Goal: Task Accomplishment & Management: Manage account settings

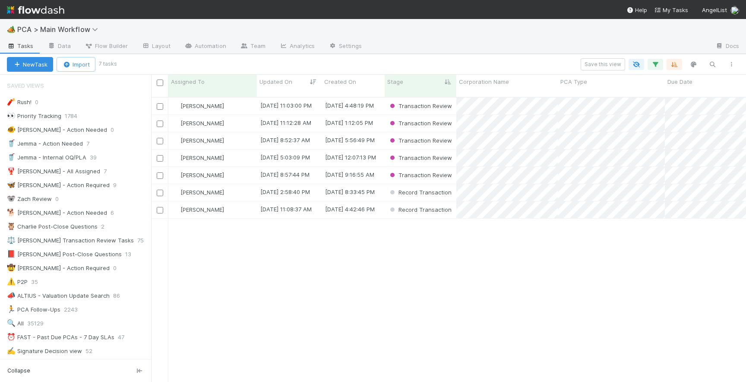
scroll to position [291, 595]
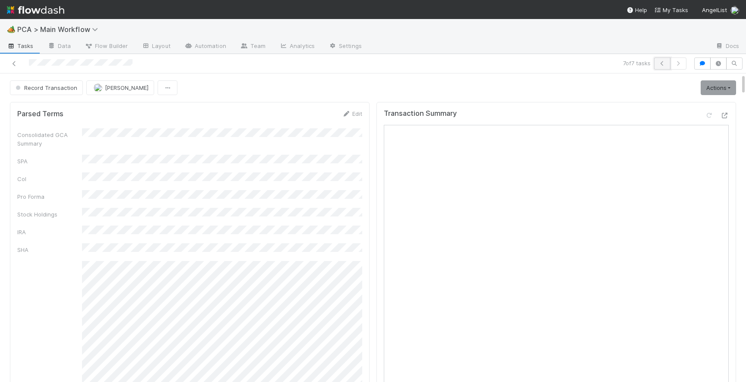
click at [661, 62] on icon "button" at bounding box center [662, 63] width 9 height 5
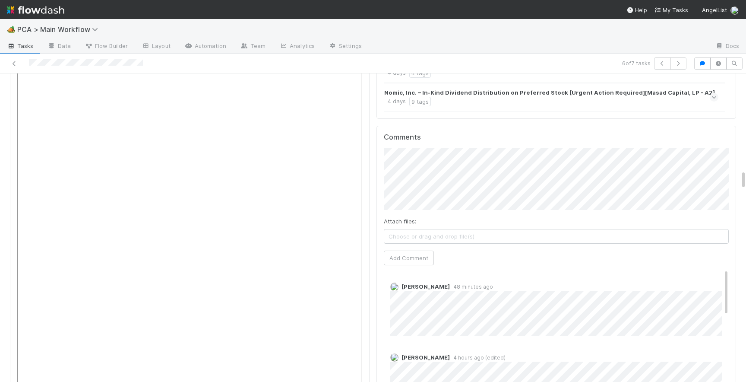
scroll to position [1523, 0]
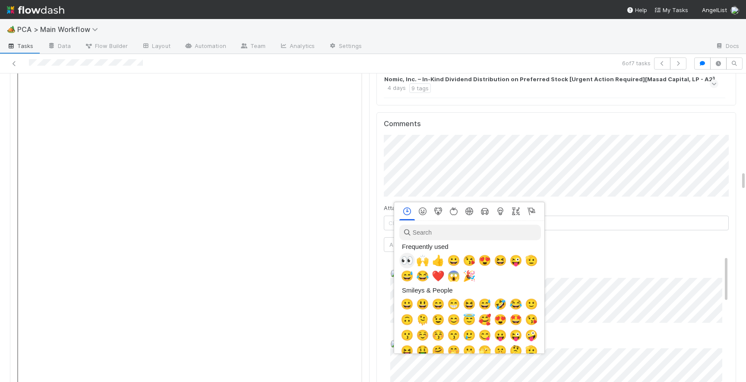
click at [407, 260] on span "👀" at bounding box center [407, 260] width 13 height 12
click at [405, 257] on span "👀" at bounding box center [407, 260] width 13 height 12
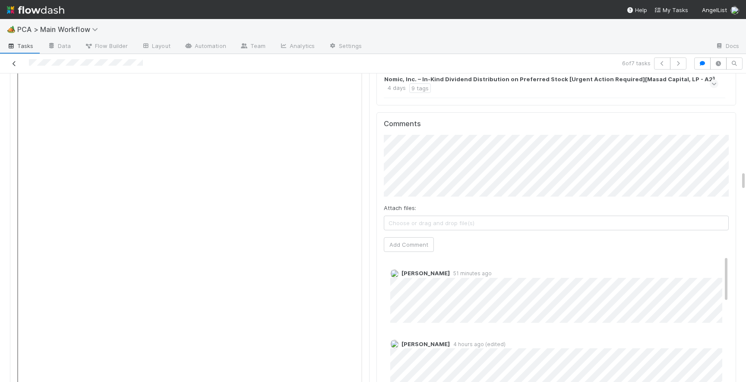
click at [13, 64] on icon at bounding box center [14, 64] width 9 height 6
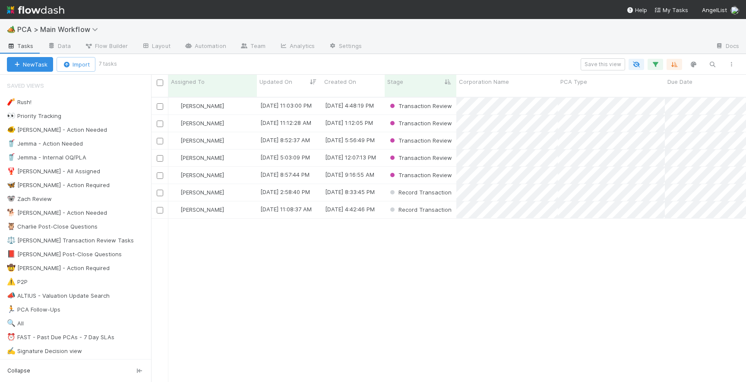
scroll to position [291, 595]
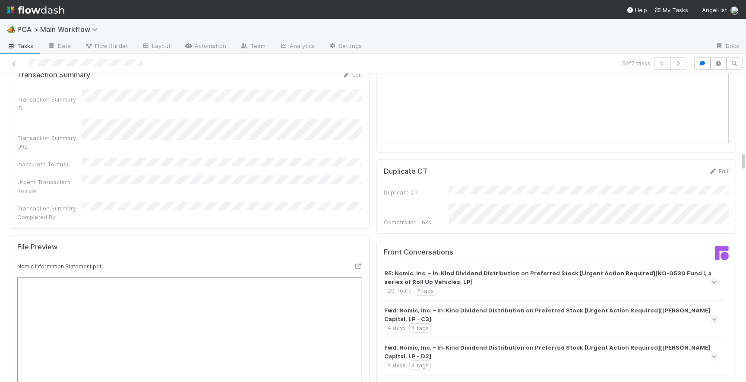
scroll to position [1220, 0]
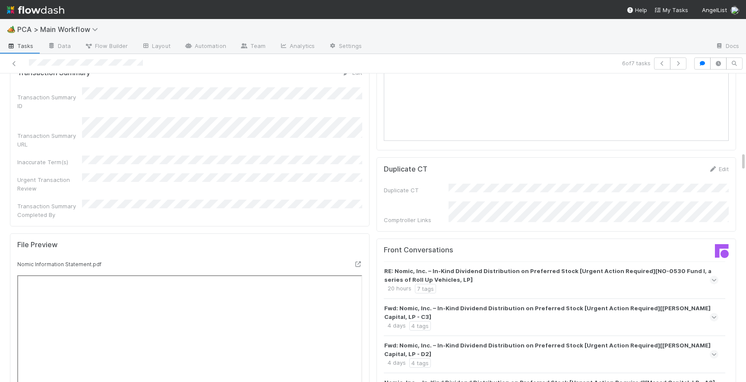
click at [715, 275] on icon at bounding box center [714, 279] width 6 height 9
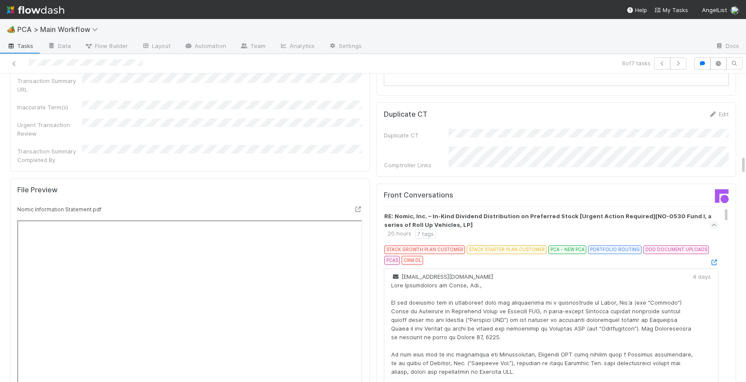
scroll to position [1274, 0]
click at [715, 221] on icon at bounding box center [714, 225] width 6 height 9
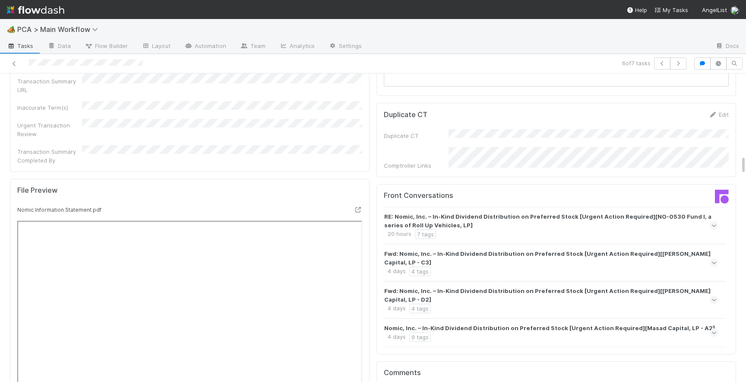
click at [716, 258] on icon at bounding box center [714, 262] width 6 height 9
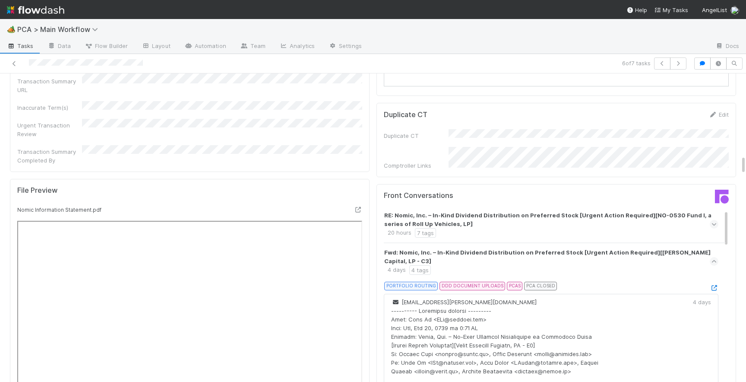
scroll to position [0, 0]
click at [715, 258] on icon at bounding box center [714, 262] width 6 height 9
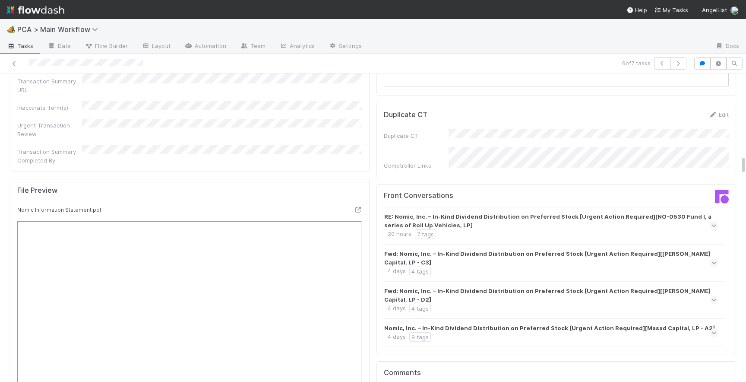
click at [714, 295] on icon at bounding box center [714, 299] width 6 height 9
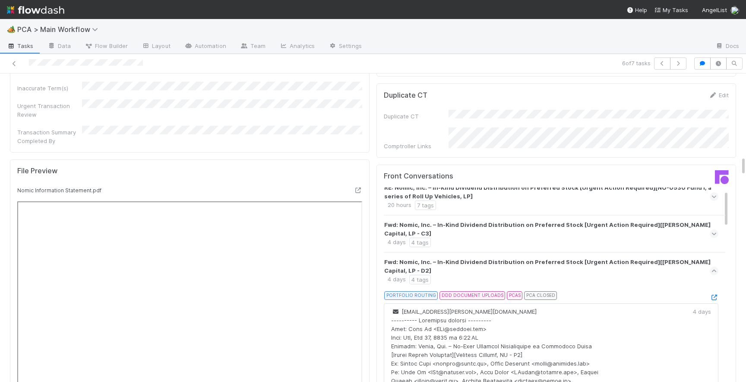
scroll to position [22, 0]
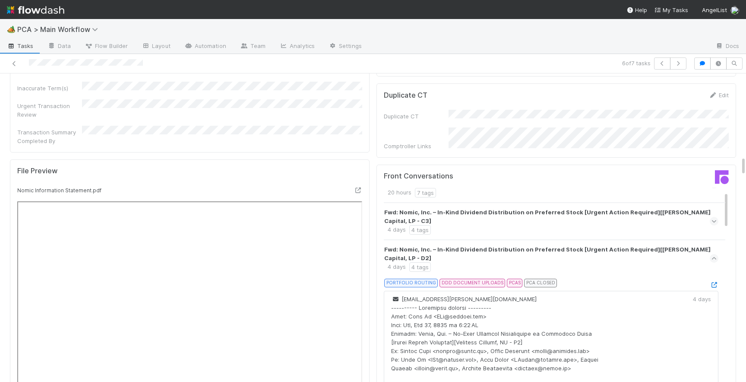
click at [715, 254] on icon at bounding box center [714, 258] width 6 height 9
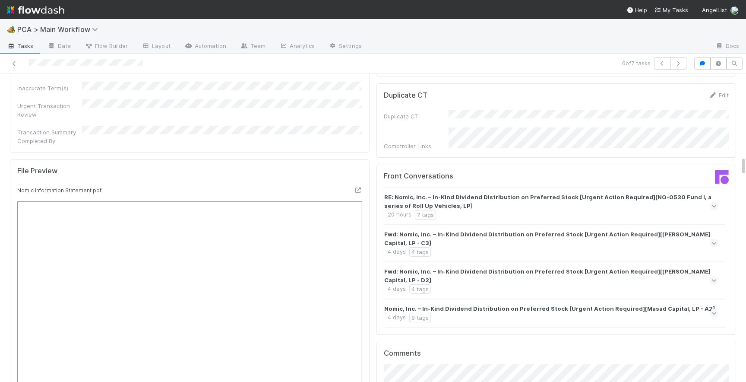
click at [713, 309] on icon at bounding box center [714, 313] width 6 height 9
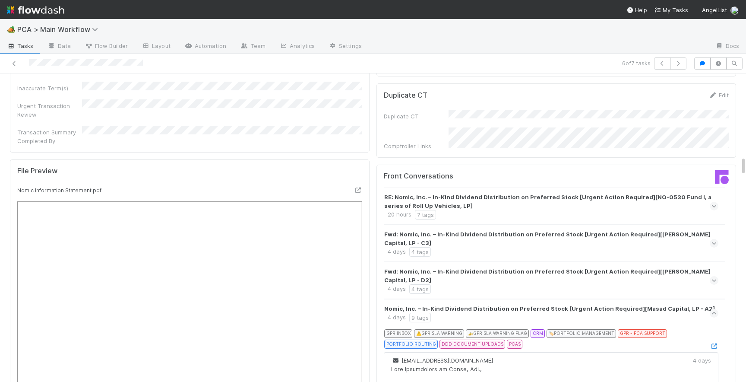
click at [714, 309] on icon at bounding box center [714, 313] width 6 height 9
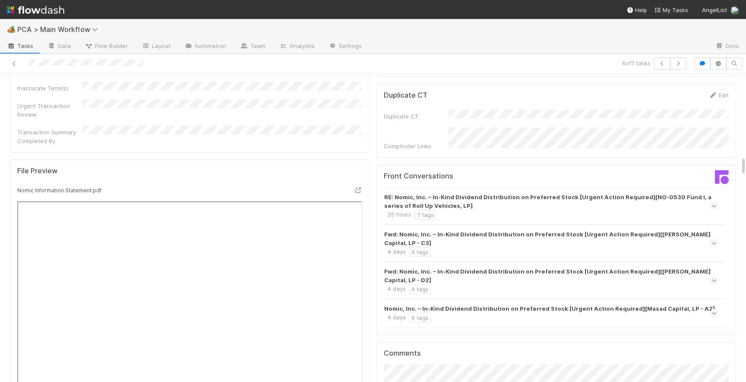
click at [713, 267] on div "Fwd: Nomic, Inc. – In-Kind Dividend Distribution on Preferred Stock [Urgent Act…" at bounding box center [550, 280] width 332 height 27
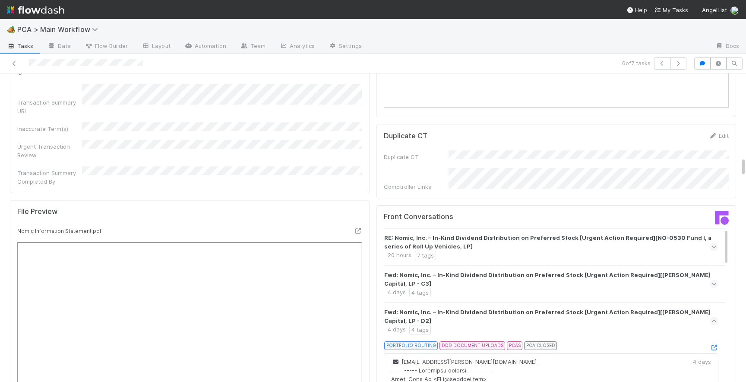
scroll to position [1250, 0]
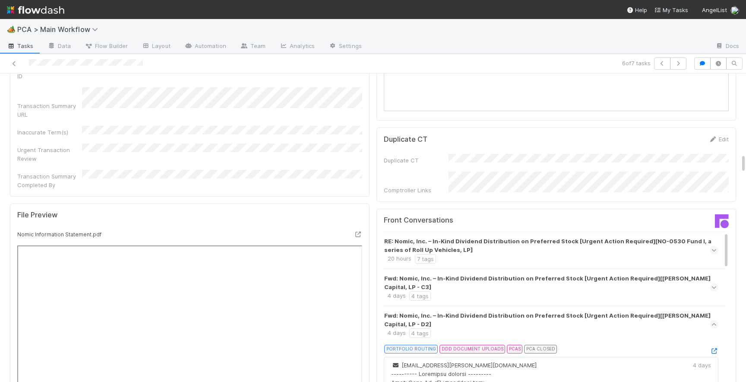
click at [715, 320] on icon at bounding box center [714, 324] width 6 height 9
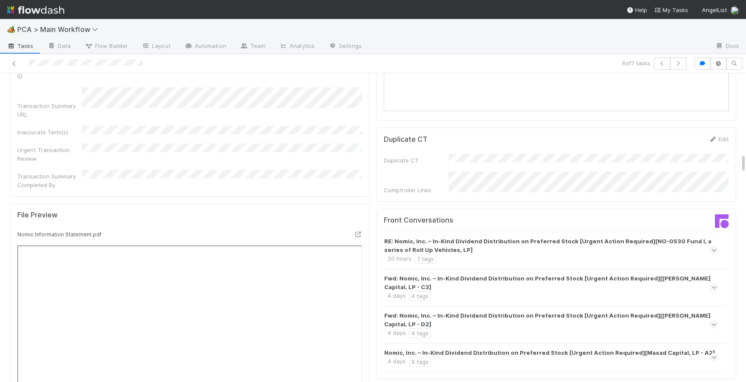
click at [710, 246] on span at bounding box center [714, 250] width 9 height 9
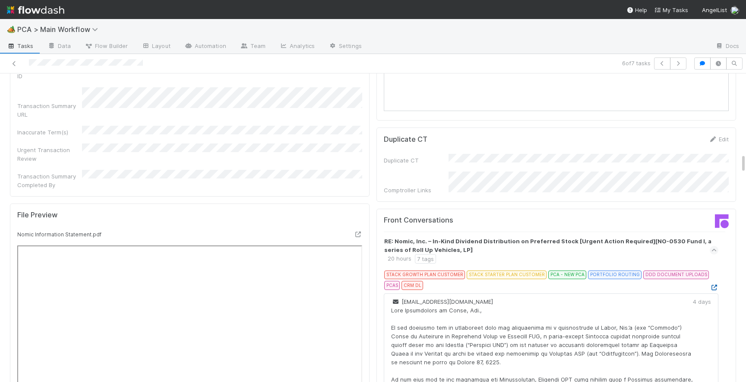
click at [712, 284] on icon at bounding box center [714, 287] width 9 height 6
click at [715, 284] on link at bounding box center [714, 287] width 9 height 7
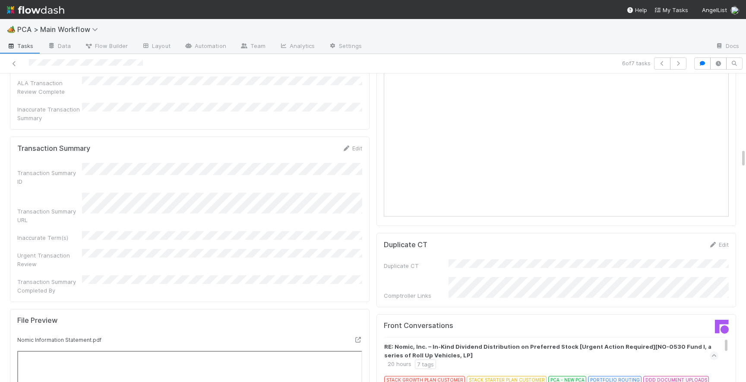
scroll to position [1201, 0]
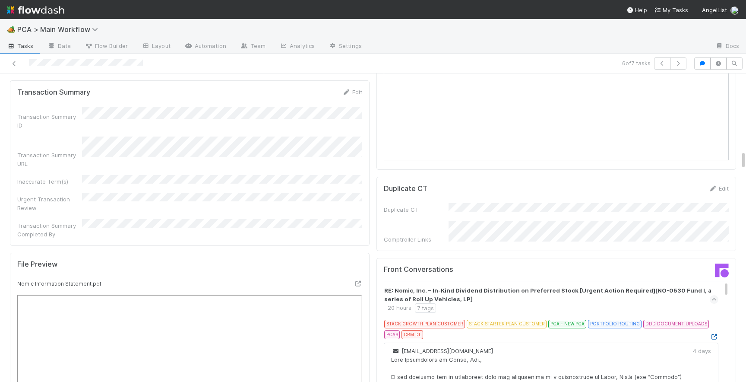
click at [711, 334] on icon at bounding box center [714, 337] width 9 height 6
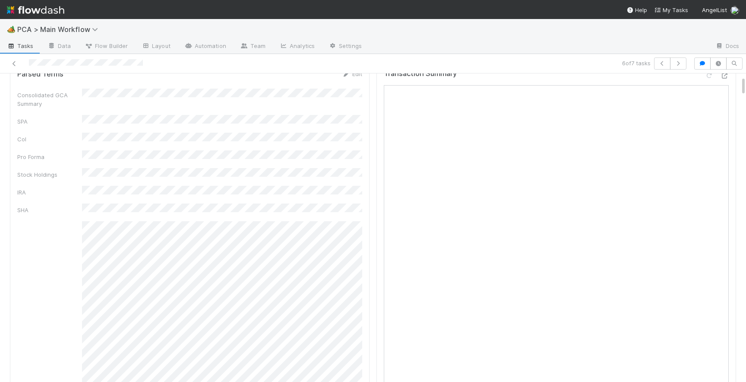
scroll to position [47, 0]
click at [376, 272] on div "Transaction Summary" at bounding box center [556, 226] width 360 height 378
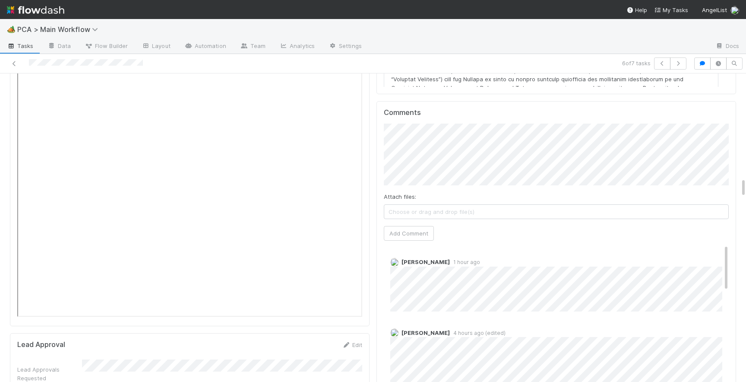
scroll to position [1609, 0]
click at [410, 227] on button "Add Comment" at bounding box center [409, 234] width 50 height 15
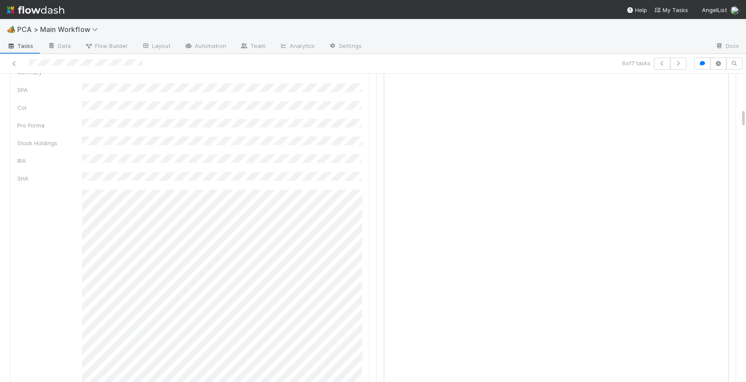
scroll to position [0, 0]
click at [54, 85] on span "Record Transaction" at bounding box center [45, 87] width 63 height 7
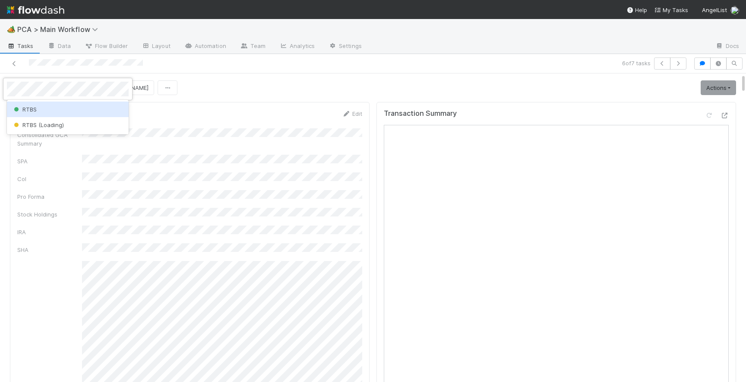
click at [50, 106] on div "RTBS" at bounding box center [68, 109] width 122 height 16
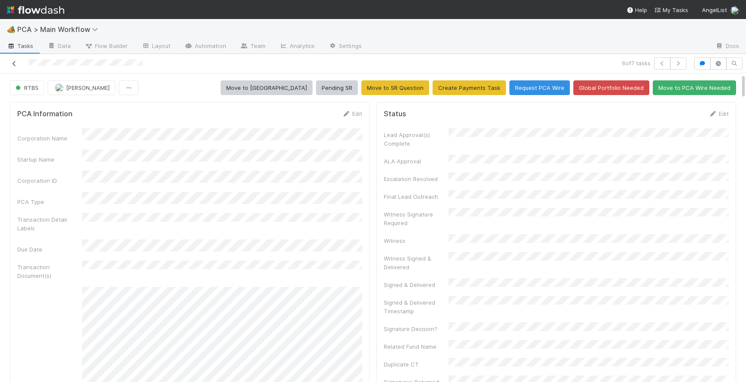
click at [14, 63] on icon at bounding box center [14, 64] width 9 height 6
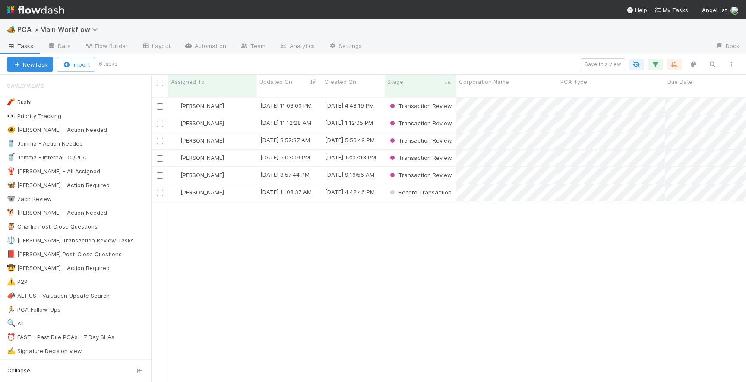
scroll to position [291, 595]
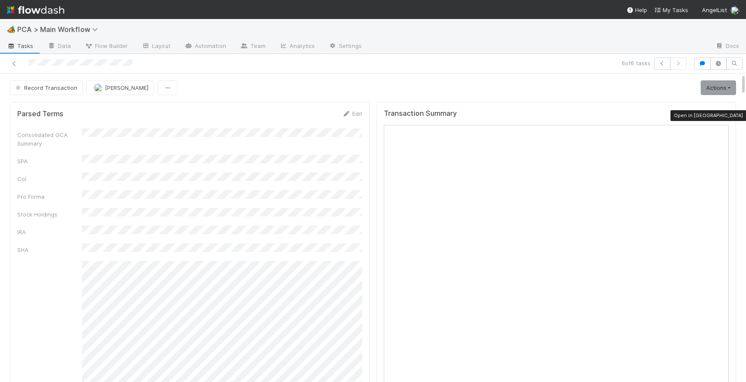
click at [726, 114] on icon at bounding box center [724, 116] width 9 height 6
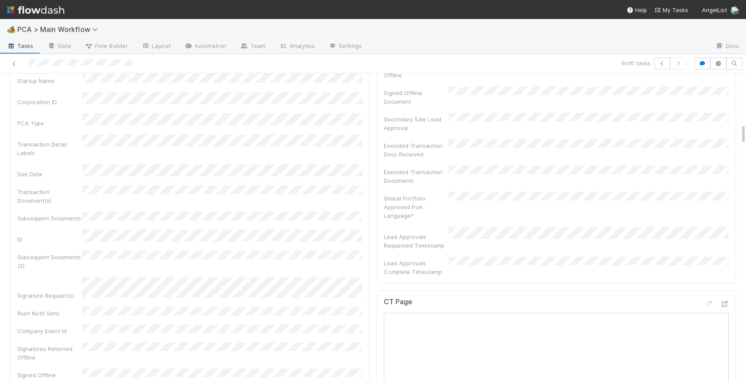
scroll to position [757, 0]
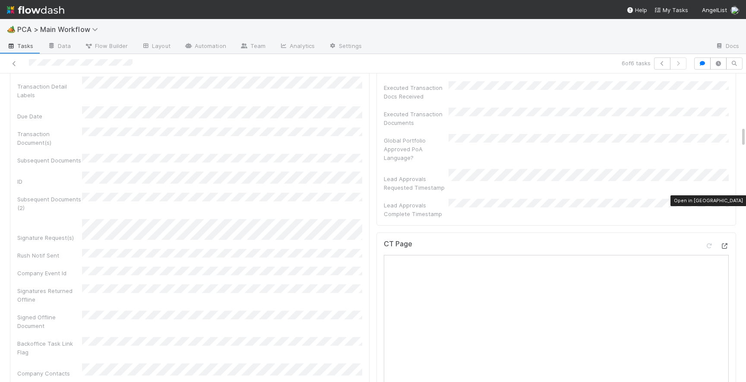
click at [725, 243] on icon at bounding box center [724, 246] width 9 height 6
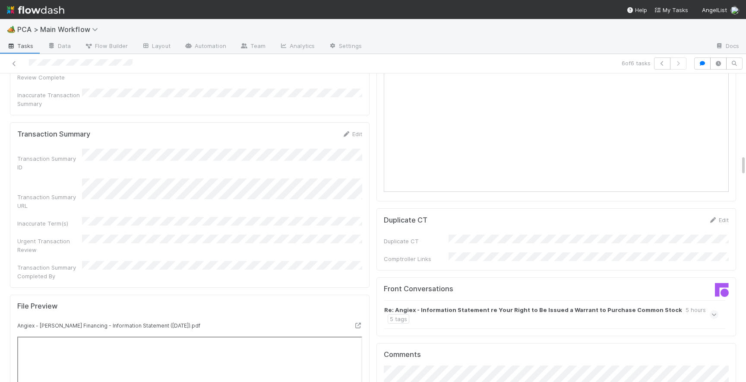
scroll to position [1166, 0]
click at [716, 309] on icon at bounding box center [714, 313] width 6 height 9
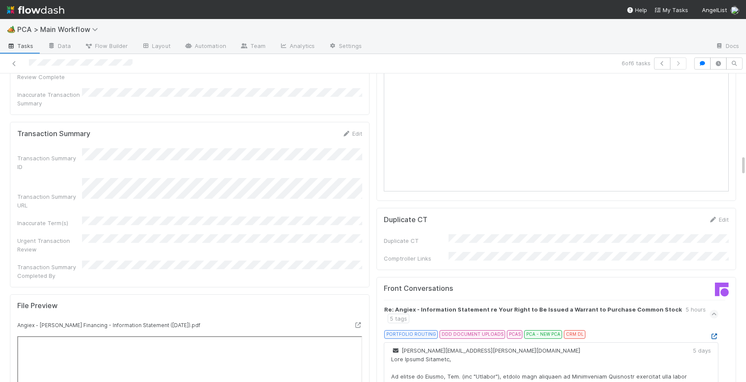
click at [716, 333] on icon at bounding box center [714, 336] width 9 height 6
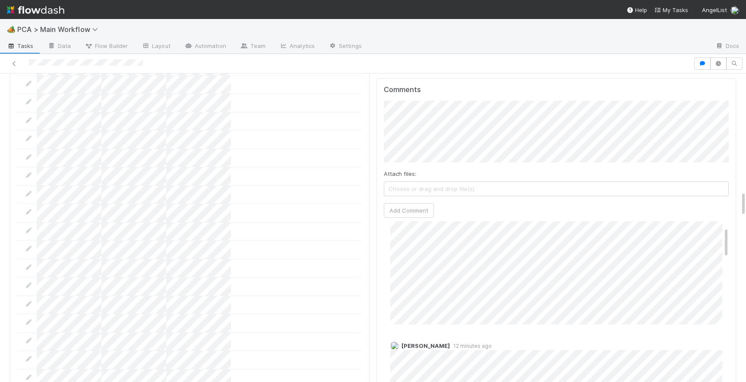
scroll to position [29, 0]
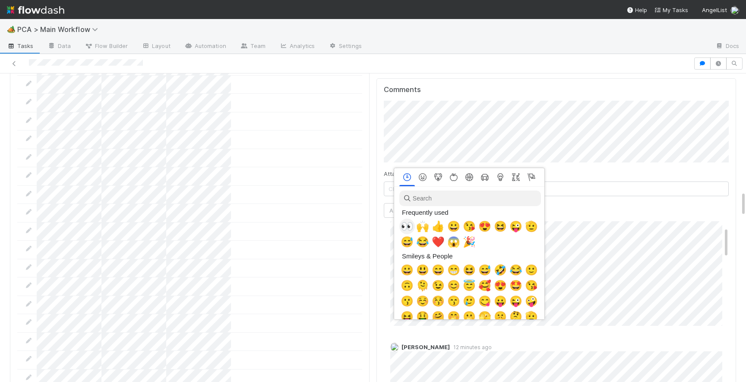
click at [405, 225] on span "👀" at bounding box center [407, 226] width 13 height 12
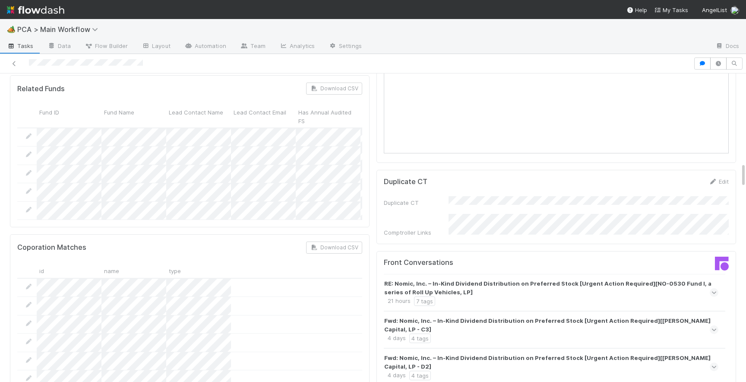
scroll to position [1075, 0]
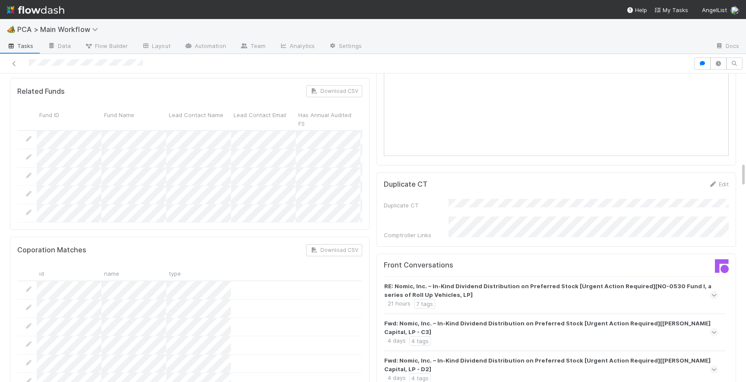
click at [713, 290] on icon at bounding box center [714, 294] width 6 height 9
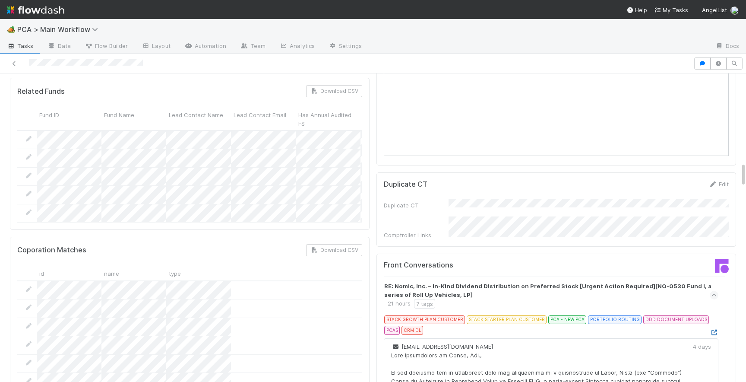
click at [714, 329] on icon at bounding box center [714, 332] width 9 height 6
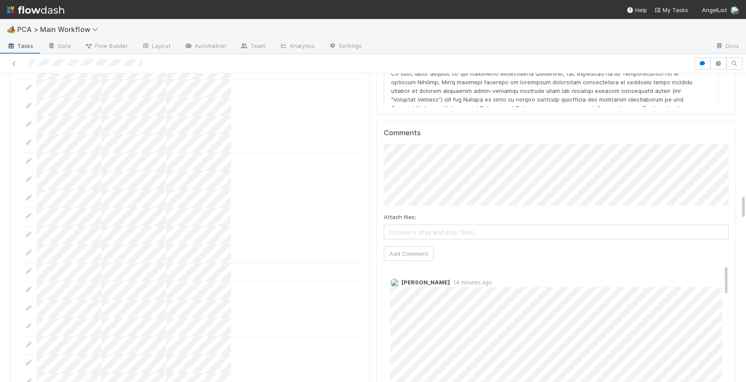
scroll to position [1448, 0]
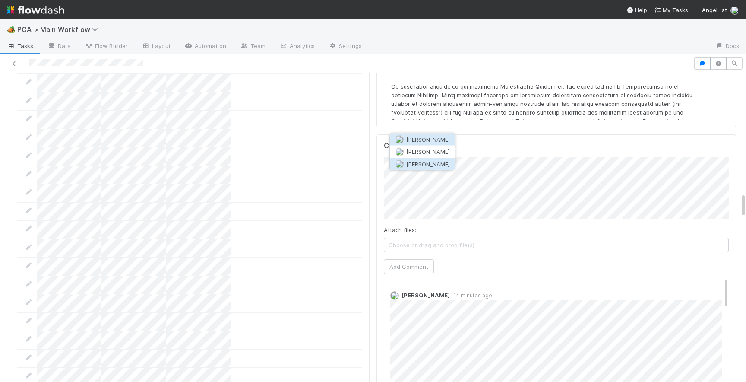
click at [435, 160] on span "[PERSON_NAME]" at bounding box center [428, 163] width 44 height 7
click at [407, 223] on div "Comments Attach files: Choose or drag and drop file(s) Add Comment Zachary Conl…" at bounding box center [556, 296] width 345 height 309
click at [399, 259] on button "Add Comment" at bounding box center [409, 266] width 50 height 15
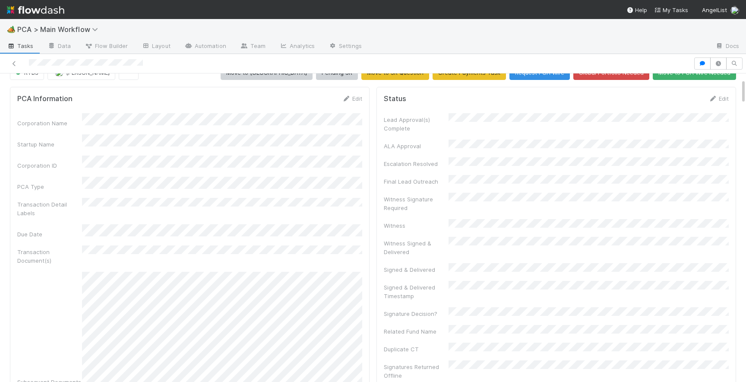
scroll to position [0, 0]
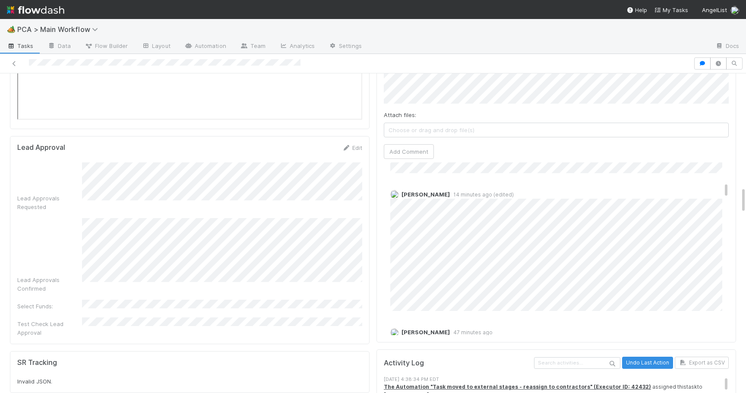
scroll to position [342, 0]
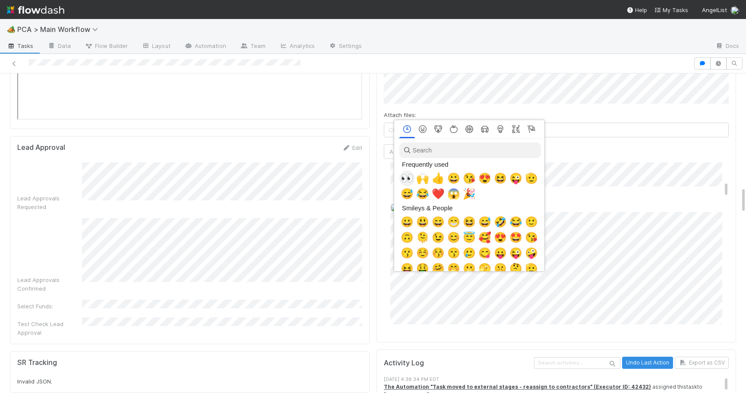
click at [408, 174] on span "👀" at bounding box center [407, 178] width 13 height 12
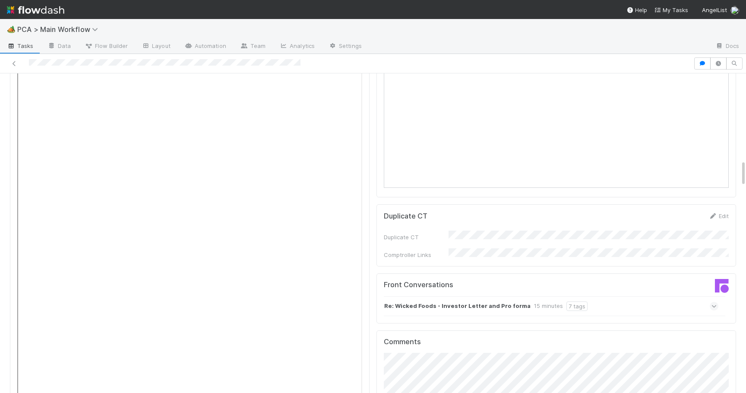
scroll to position [1024, 0]
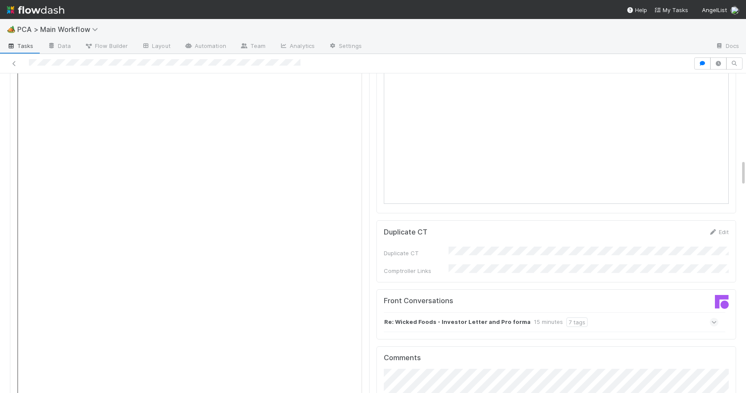
click at [715, 318] on icon at bounding box center [714, 322] width 6 height 9
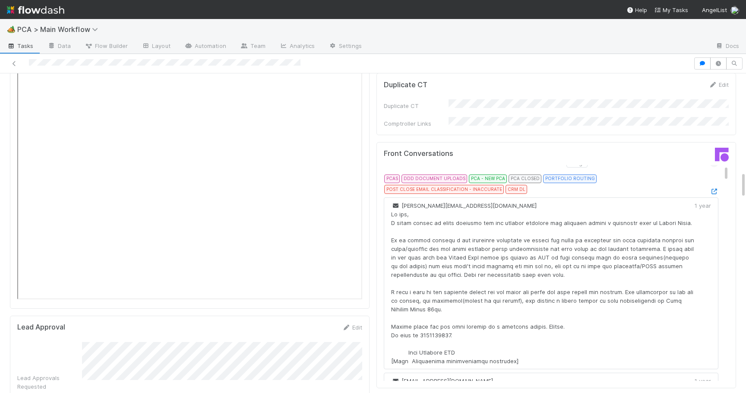
scroll to position [0, 0]
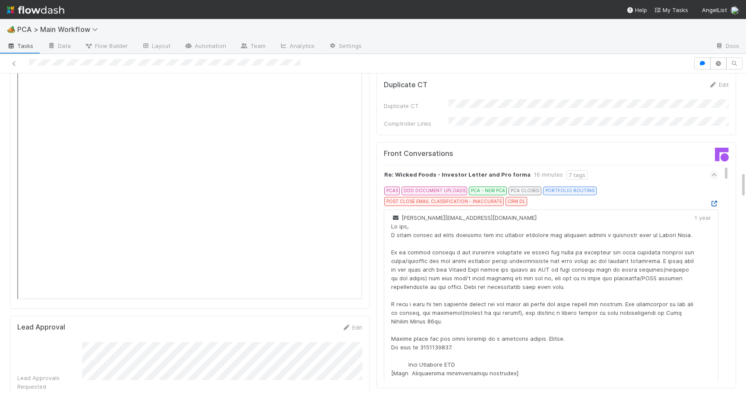
click at [718, 201] on icon at bounding box center [714, 204] width 9 height 6
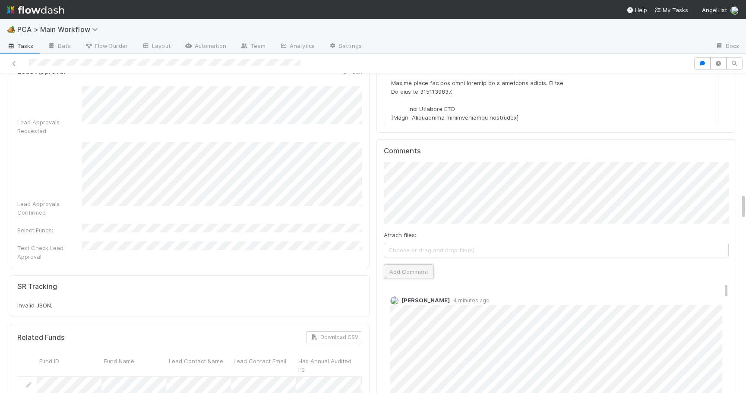
click at [414, 264] on button "Add Comment" at bounding box center [409, 271] width 50 height 15
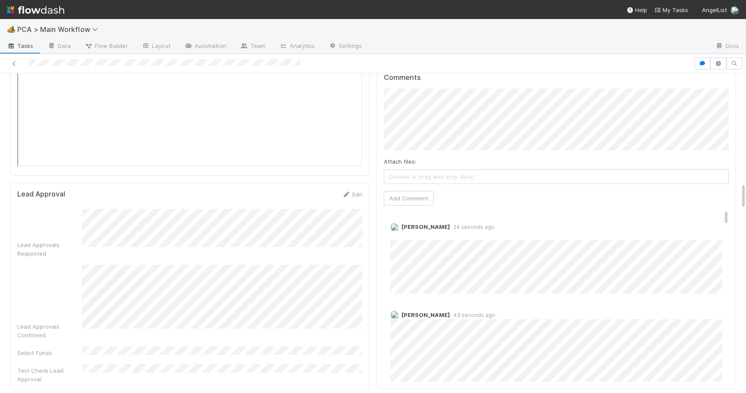
scroll to position [1303, 0]
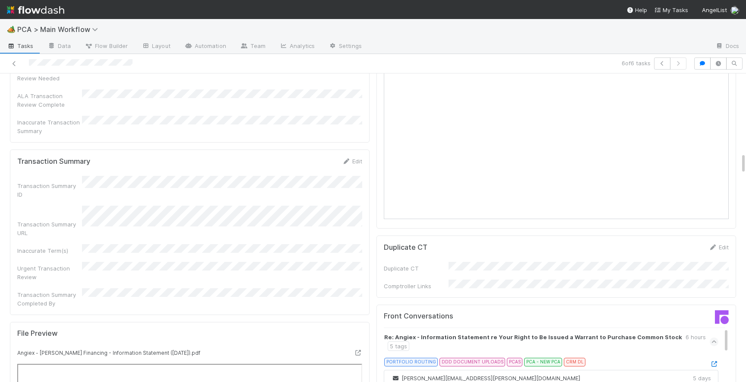
scroll to position [1158, 0]
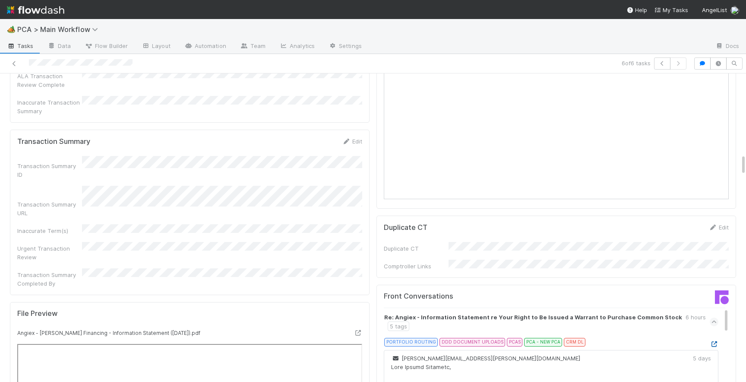
click at [715, 341] on icon at bounding box center [714, 344] width 9 height 6
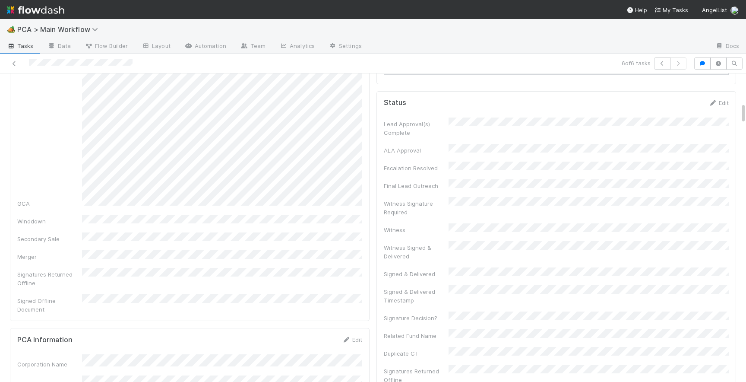
scroll to position [382, 0]
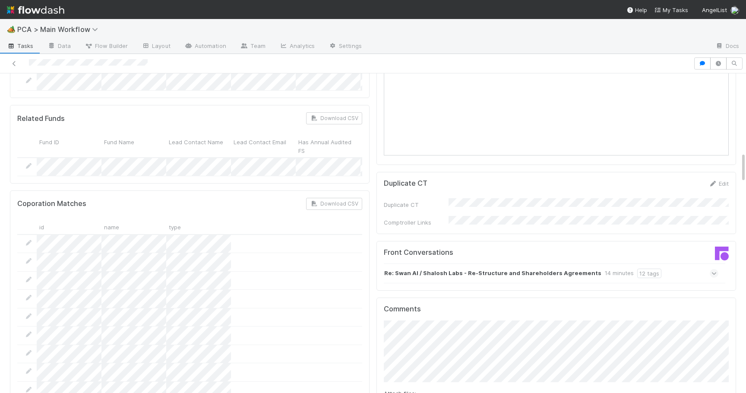
scroll to position [820, 0]
click at [715, 271] on icon at bounding box center [714, 275] width 6 height 9
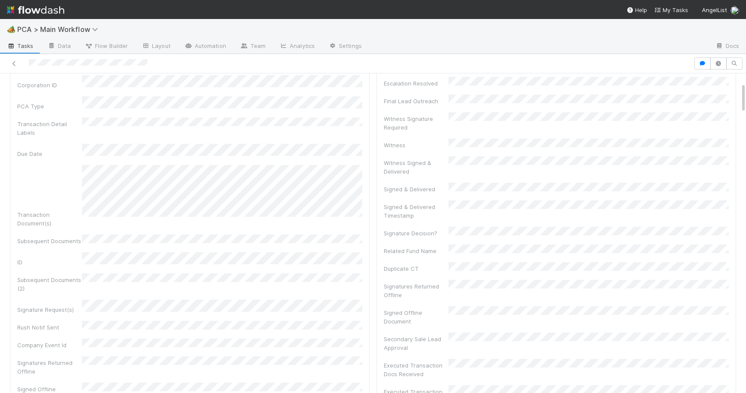
scroll to position [86, 0]
